Goal: Transaction & Acquisition: Purchase product/service

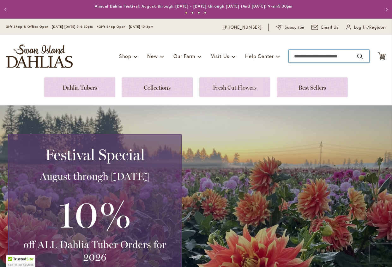
click at [311, 55] on input "Search" at bounding box center [328, 56] width 80 height 13
type input "**********"
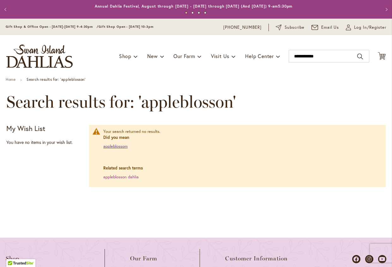
click at [124, 148] on link "appleblossom" at bounding box center [115, 146] width 24 height 5
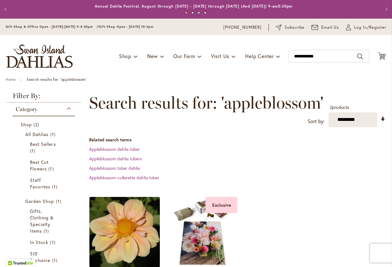
scroll to position [47, 0]
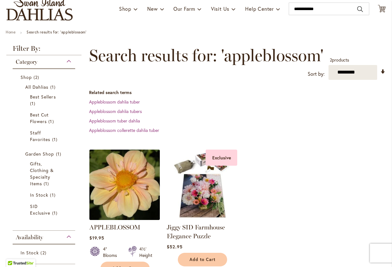
click at [116, 180] on img at bounding box center [125, 185] width 74 height 74
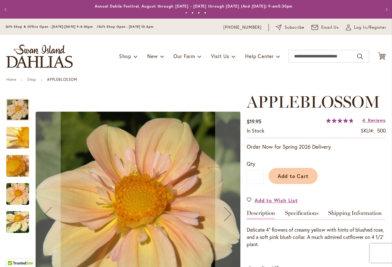
scroll to position [66, 0]
